Goal: Task Accomplishment & Management: Use online tool/utility

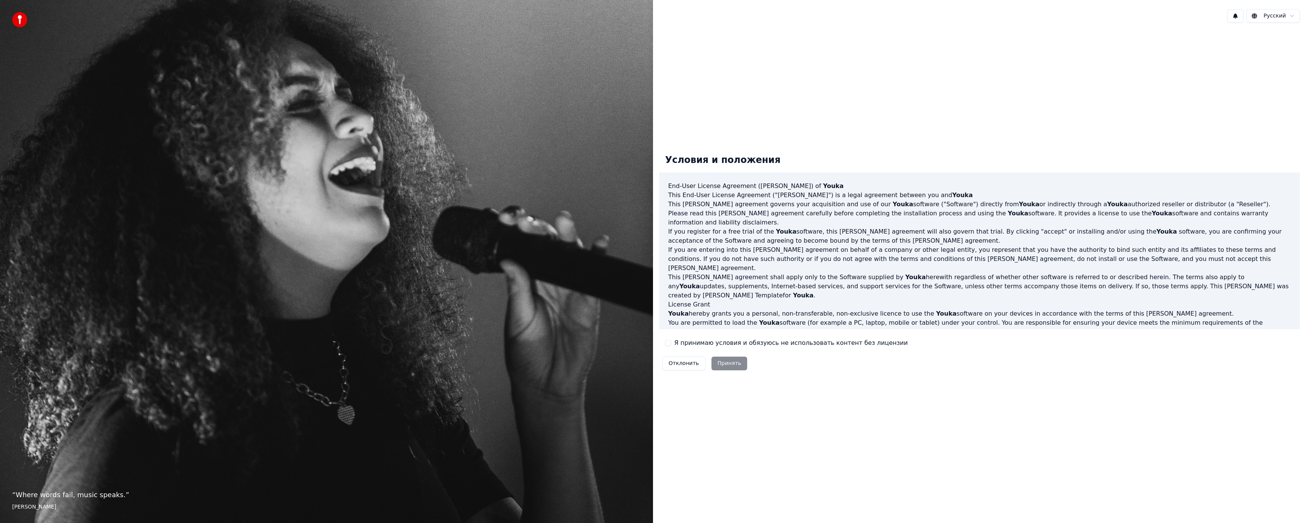
drag, startPoint x: 684, startPoint y: 341, endPoint x: 678, endPoint y: 344, distance: 7.0
click at [684, 339] on label "Я принимаю условия и обязуюсь не использовать контент без лицензии" at bounding box center [790, 342] width 233 height 9
click at [671, 340] on button "Я принимаю условия и обязуюсь не использовать контент без лицензии" at bounding box center [668, 343] width 6 height 6
click at [720, 360] on button "Принять" at bounding box center [729, 363] width 36 height 14
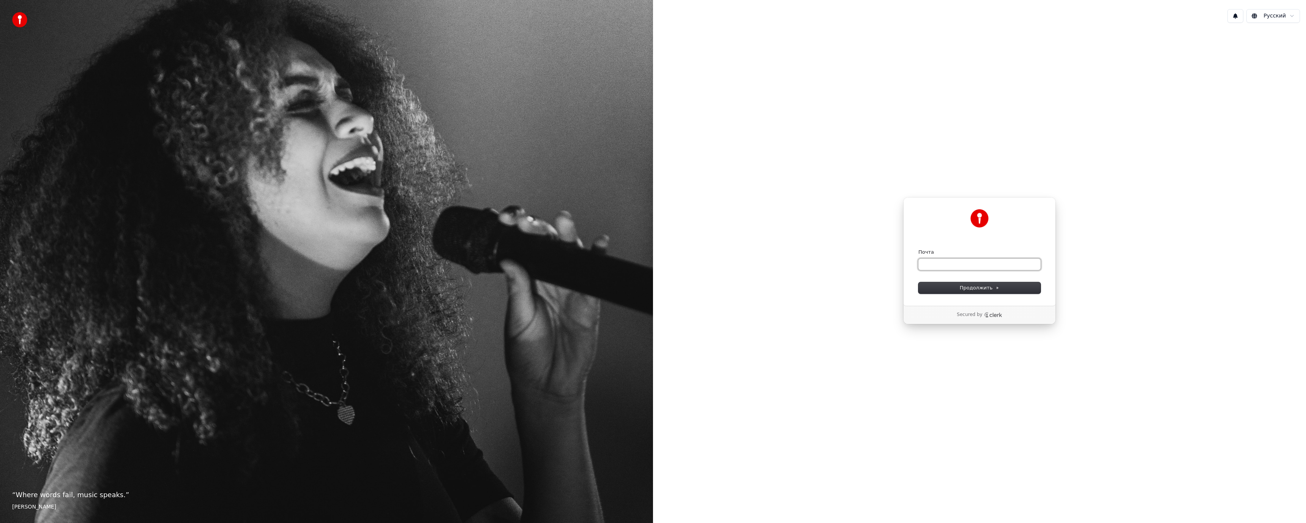
click at [956, 267] on input "Почта" at bounding box center [979, 264] width 122 height 11
click at [918, 249] on button "submit" at bounding box center [918, 249] width 0 height 0
type input "**********"
drag, startPoint x: 937, startPoint y: 265, endPoint x: 948, endPoint y: 272, distance: 13.3
click at [937, 263] on input "Enter verification code" at bounding box center [979, 260] width 106 height 14
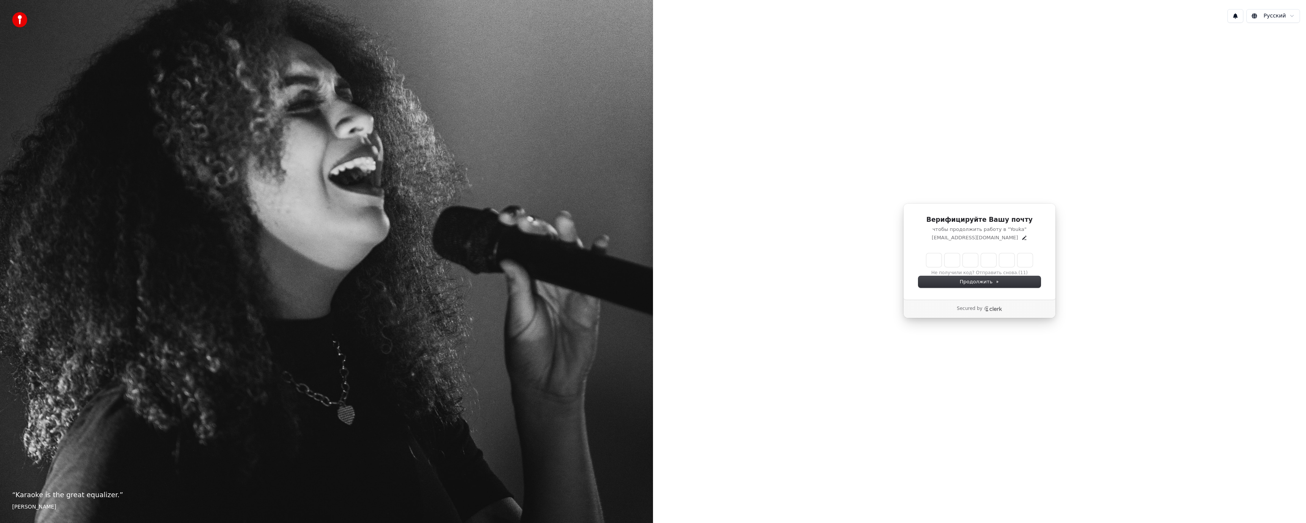
paste input "******"
type input "******"
click at [950, 288] on div "Верифицируйте Вашу почту чтобы продолжить работу в "Youka" [EMAIL_ADDRESS][DOMA…" at bounding box center [979, 251] width 153 height 96
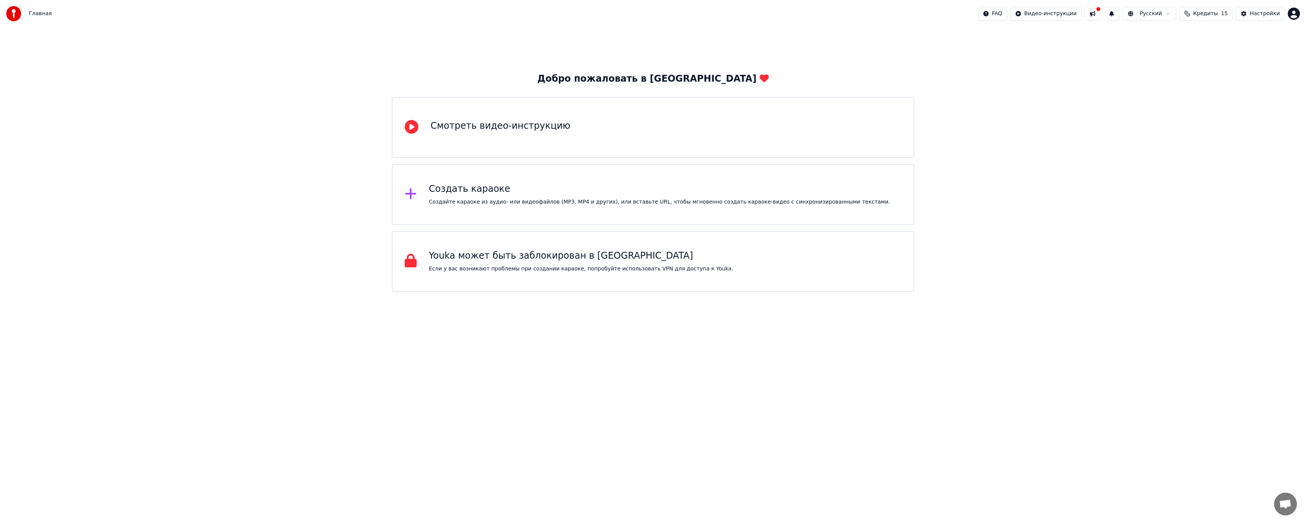
click at [512, 192] on div "Создать караоке" at bounding box center [659, 189] width 461 height 12
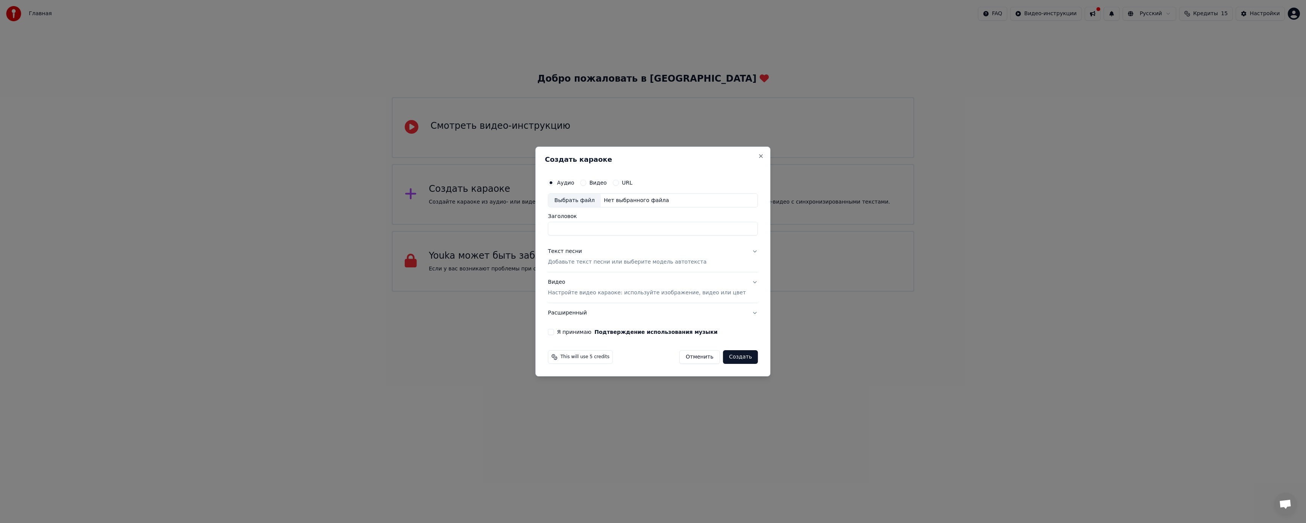
click at [578, 227] on input "Заголовок" at bounding box center [653, 229] width 210 height 14
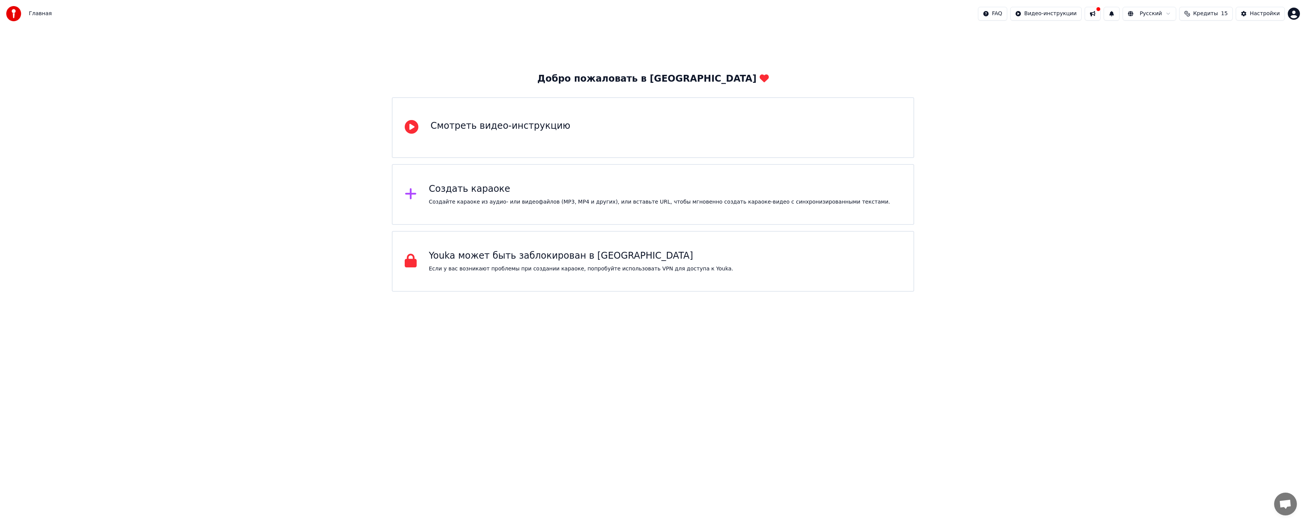
click at [486, 179] on div "Создать караоке Создайте караоке из аудио- или видеофайлов (MP3, MP4 и других),…" at bounding box center [653, 194] width 522 height 61
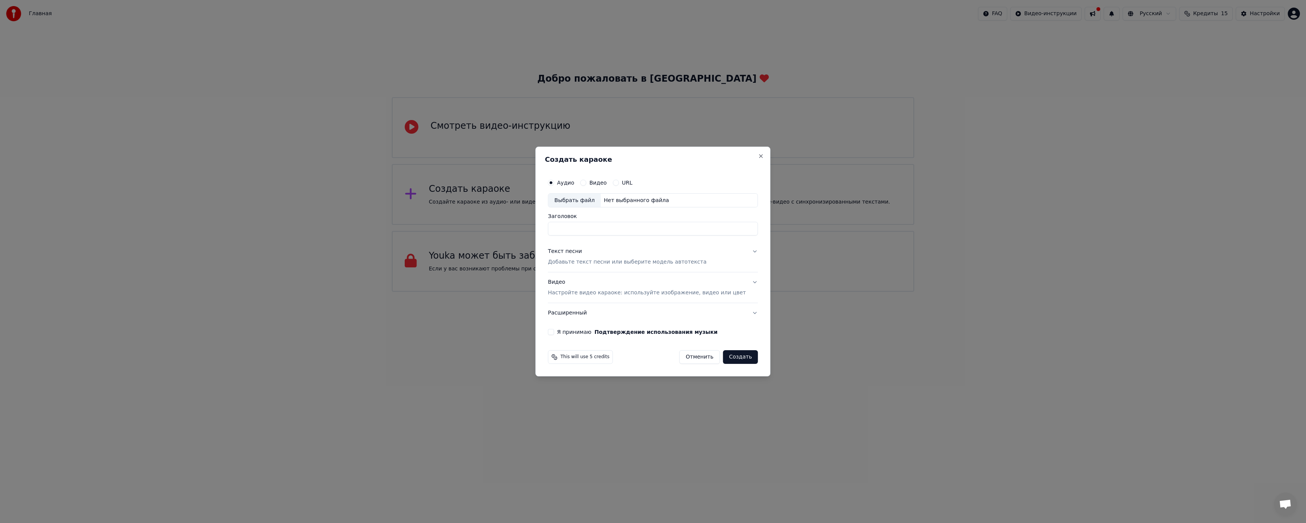
click at [586, 181] on button "Видео" at bounding box center [583, 183] width 6 height 6
